Goal: Task Accomplishment & Management: Manage account settings

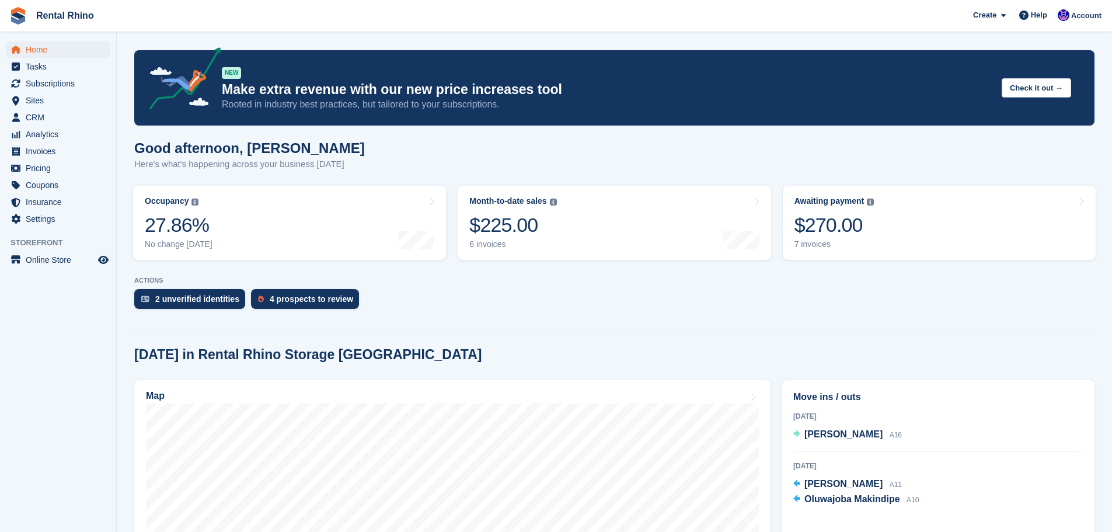
scroll to position [117, 0]
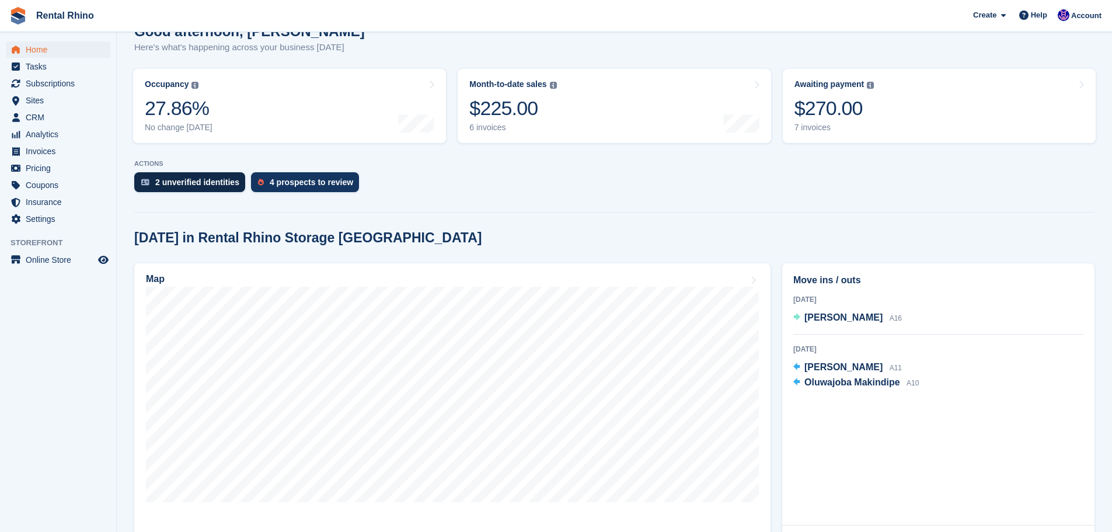
click at [181, 176] on div "2 unverified identities" at bounding box center [189, 182] width 111 height 20
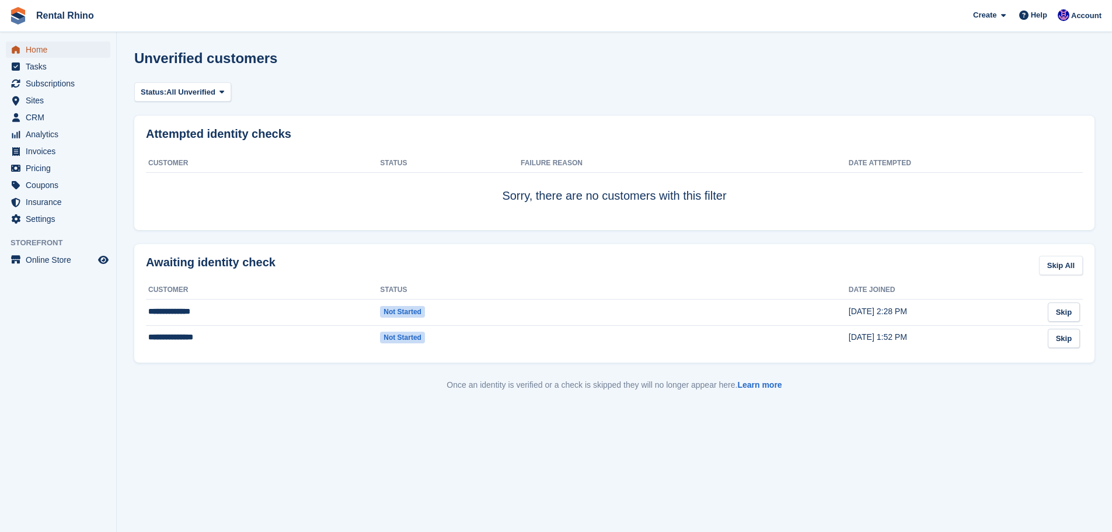
click at [33, 50] on span "Home" at bounding box center [61, 49] width 70 height 16
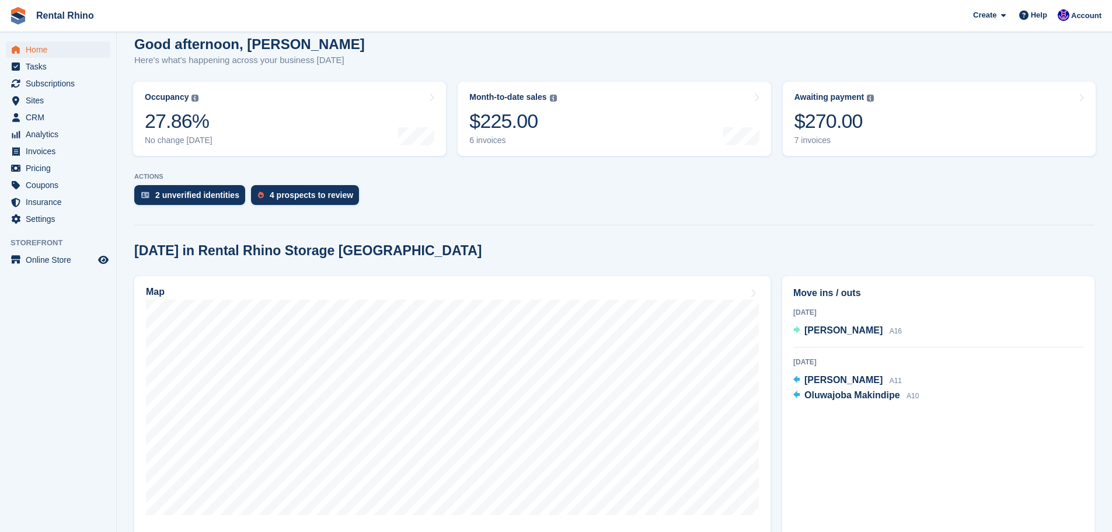
scroll to position [117, 0]
